Goal: Task Accomplishment & Management: Manage account settings

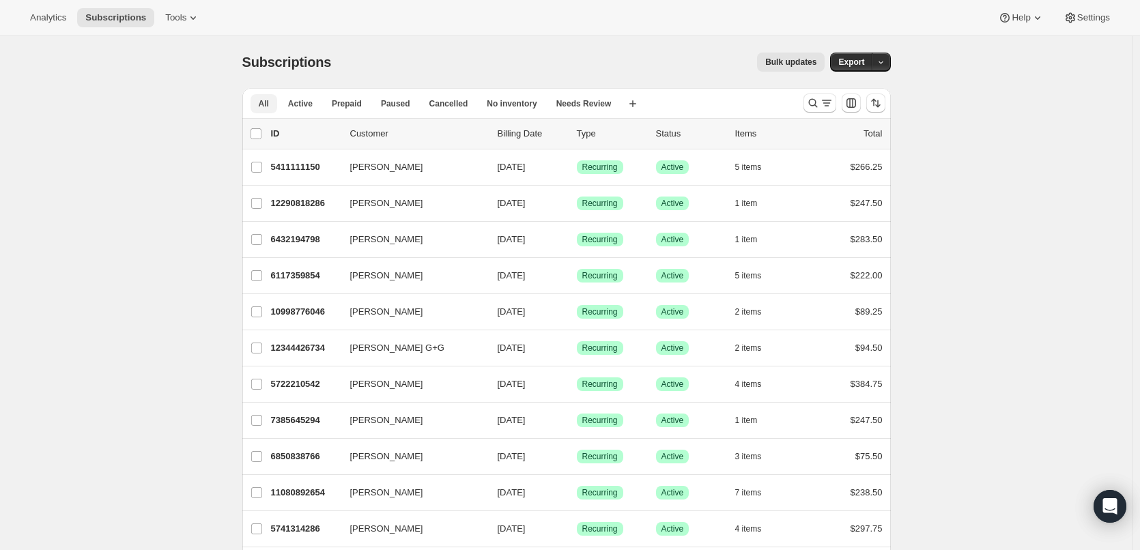
click at [266, 105] on span "All" at bounding box center [264, 103] width 10 height 11
click at [818, 99] on icon "Search and filter results" at bounding box center [813, 103] width 14 height 14
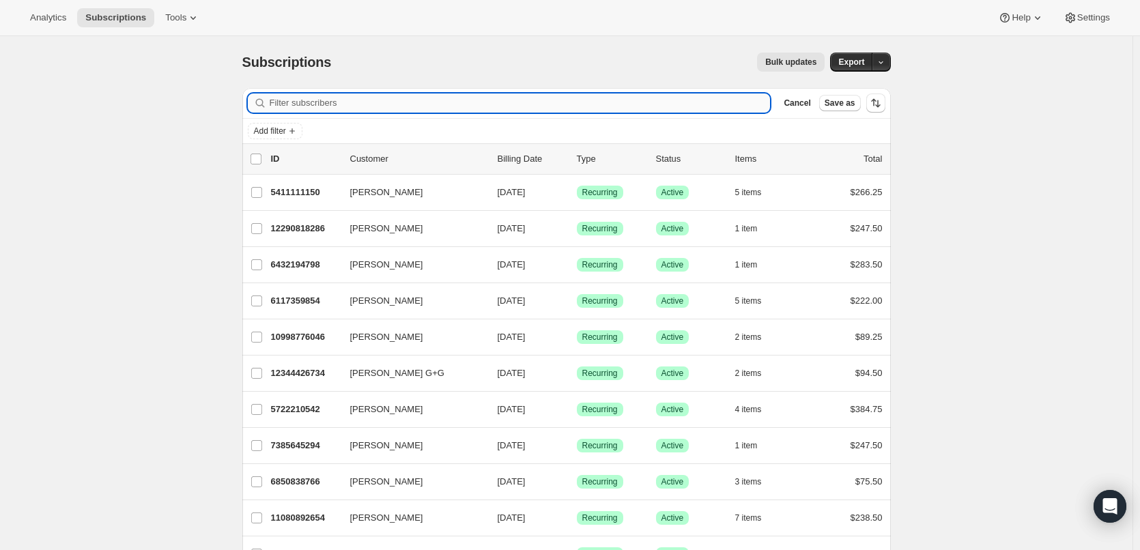
click at [278, 106] on input "Filter subscribers" at bounding box center [520, 102] width 501 height 19
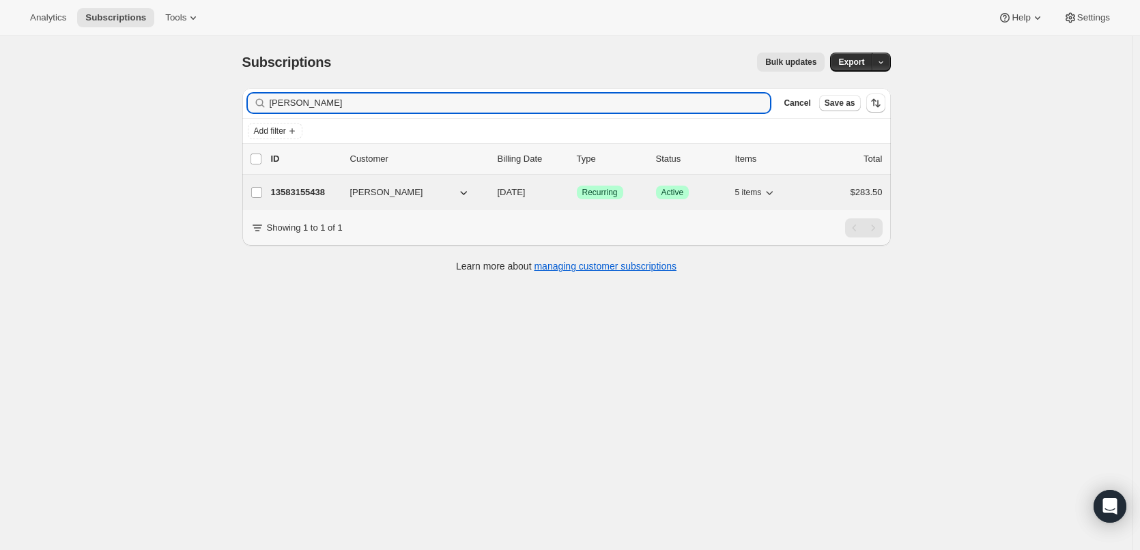
type input "[PERSON_NAME]"
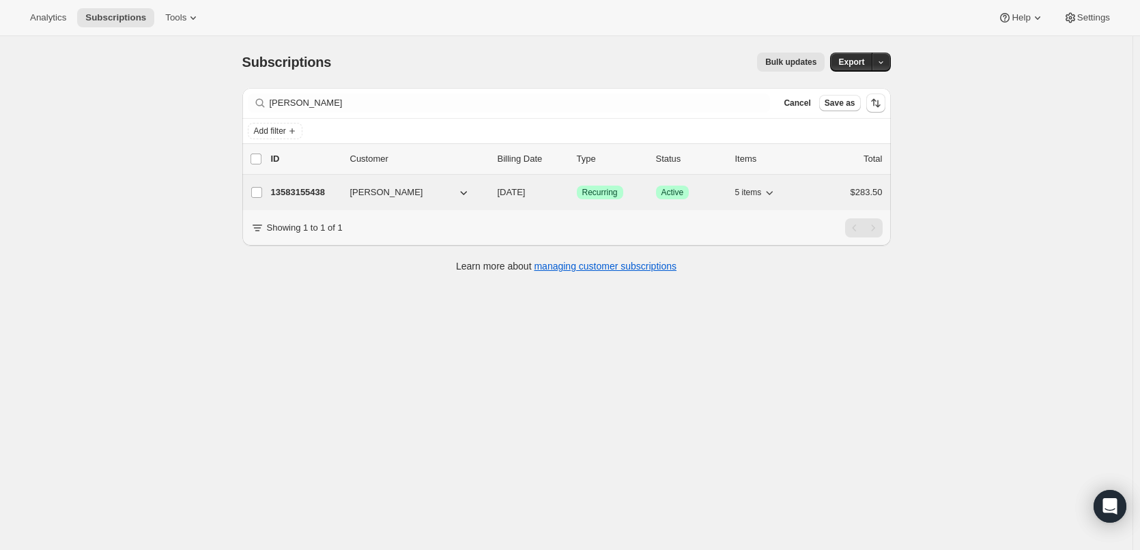
click at [349, 190] on div "13583155438 [PERSON_NAME] [DATE] Success Recurring Success Active 5 items $283.…" at bounding box center [577, 192] width 612 height 19
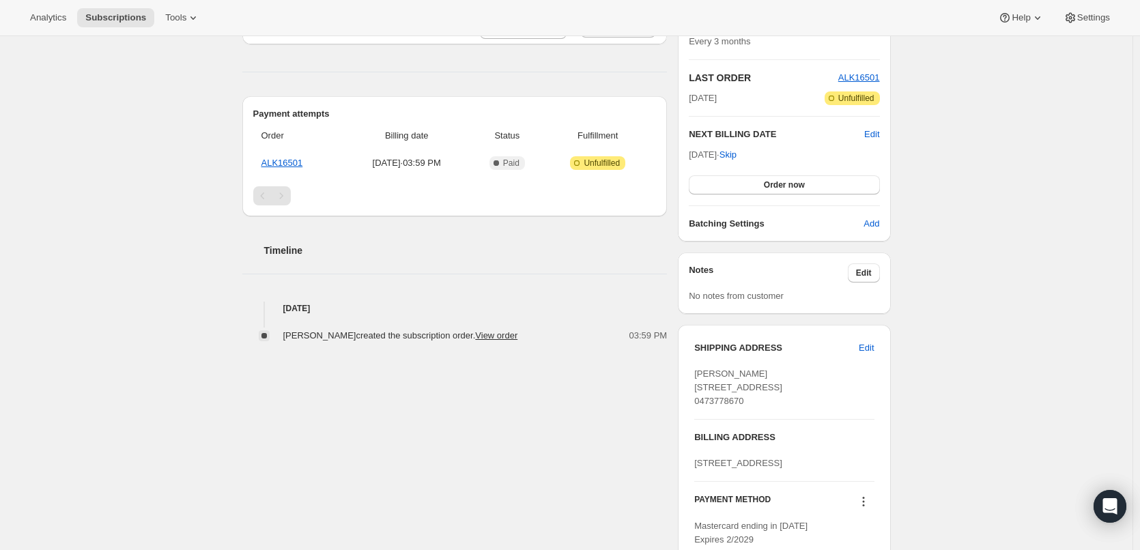
scroll to position [341, 0]
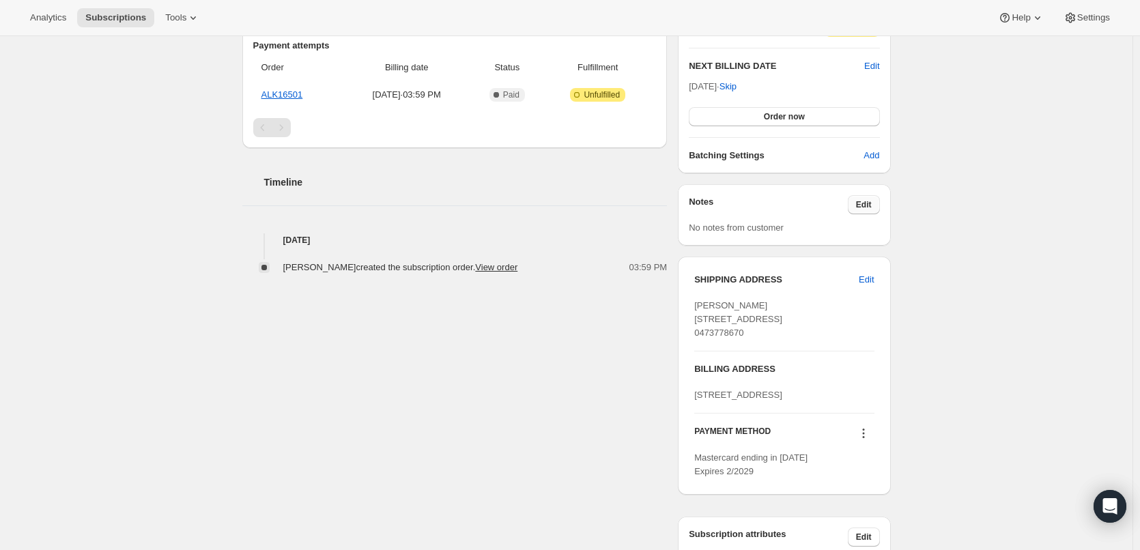
click at [864, 203] on span "Edit" at bounding box center [864, 204] width 16 height 11
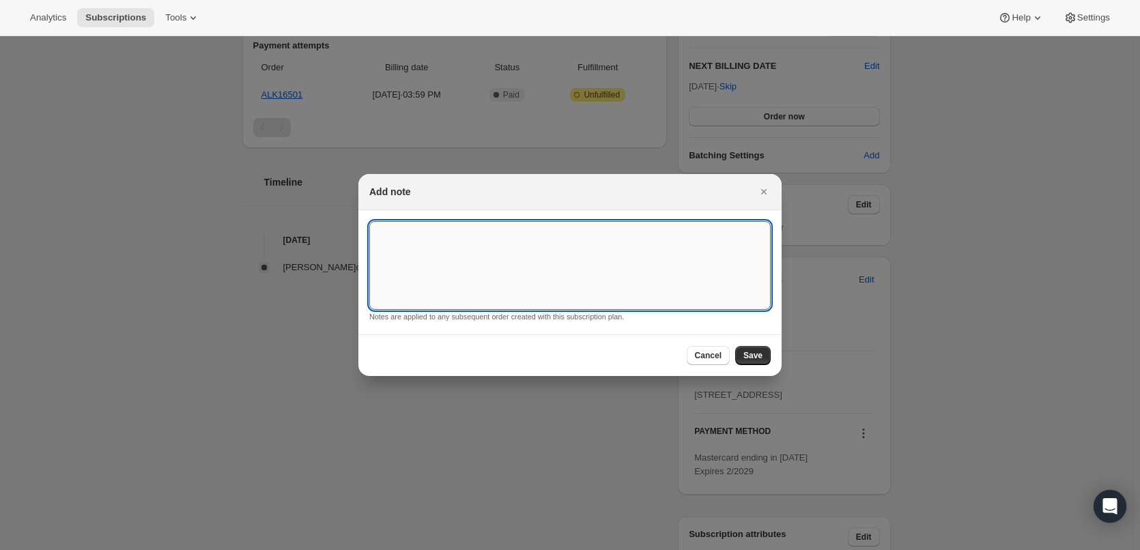
click at [446, 238] on textarea ":rce:" at bounding box center [569, 265] width 401 height 89
type textarea "Please leave order with concierge"
click at [752, 352] on span "Save" at bounding box center [752, 355] width 19 height 11
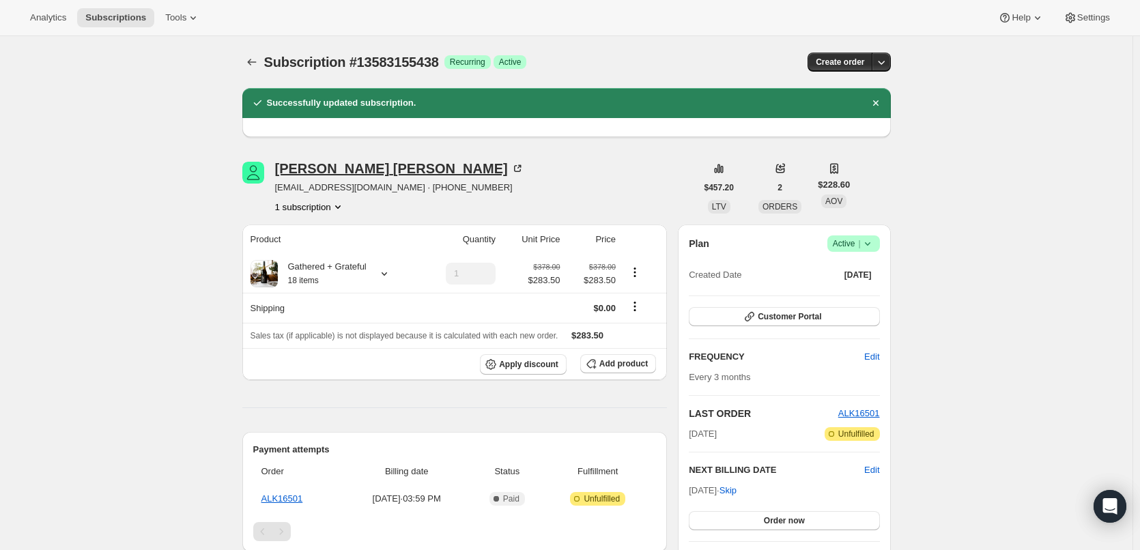
click at [298, 164] on div "[PERSON_NAME]" at bounding box center [399, 169] width 249 height 14
